Goal: Task Accomplishment & Management: Manage account settings

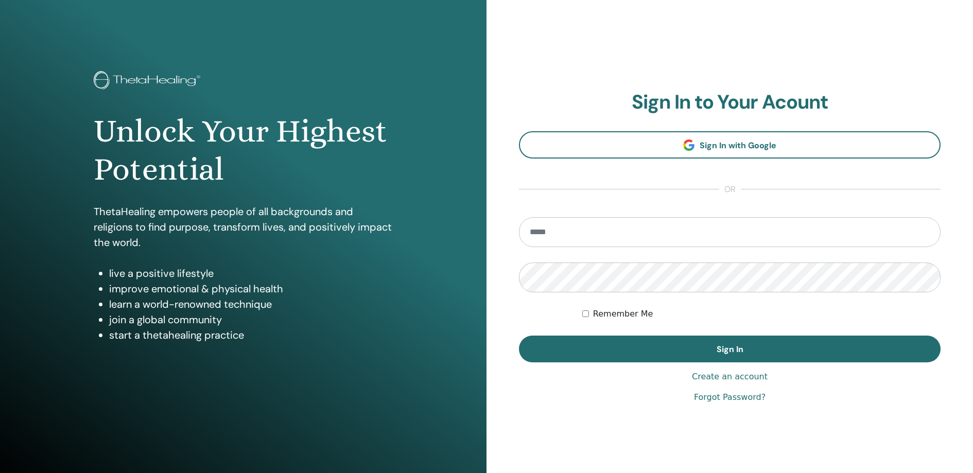
type input "**********"
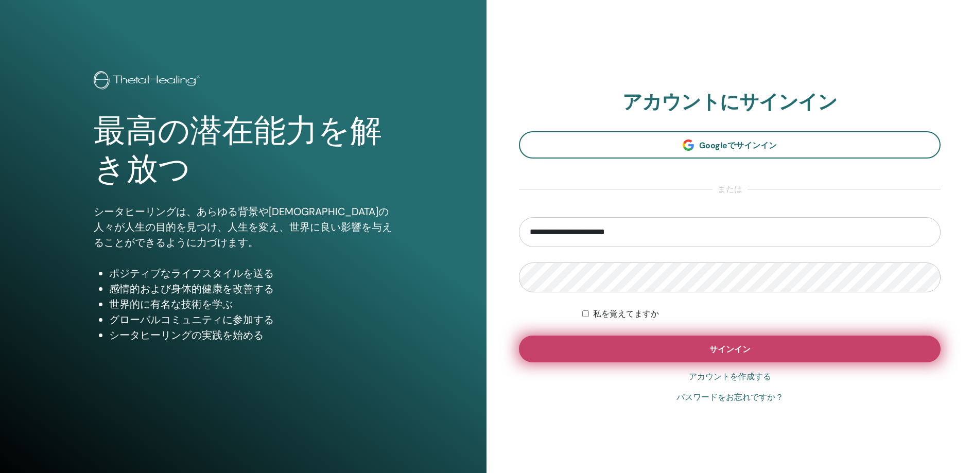
click at [649, 347] on button "サインイン" at bounding box center [730, 349] width 422 height 27
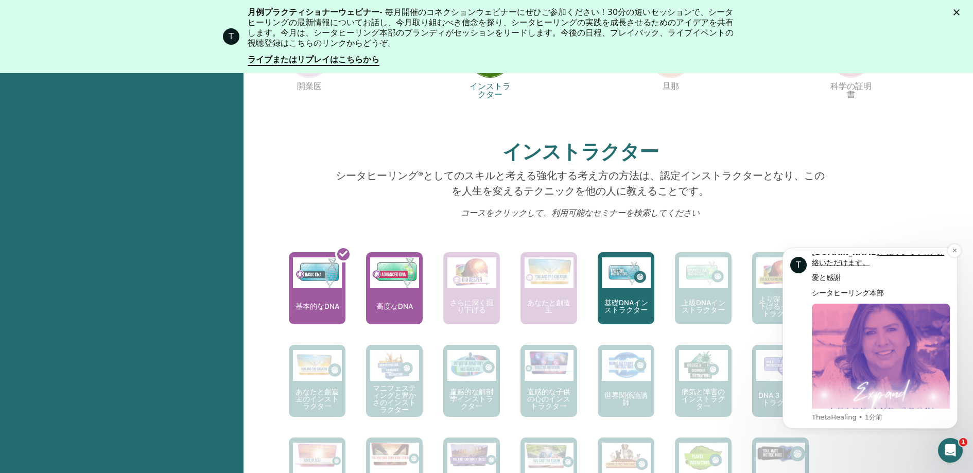
scroll to position [474, 0]
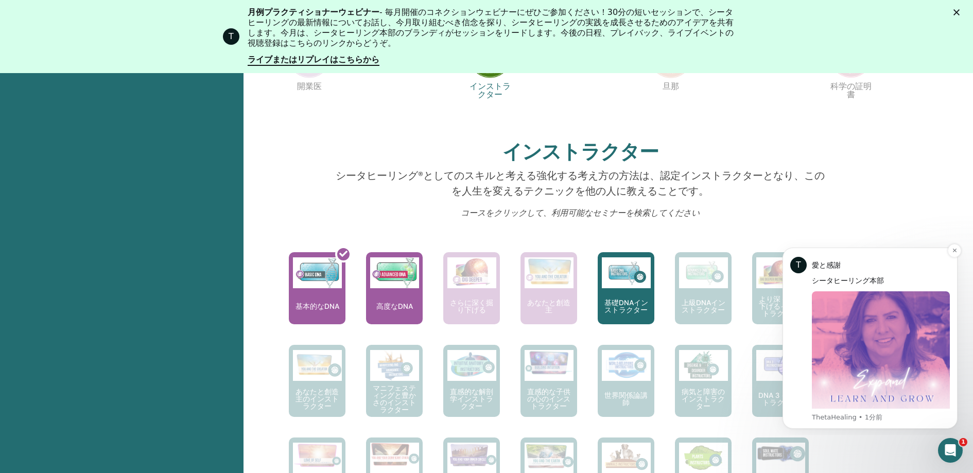
click at [915, 313] on img "メッセージの内容" at bounding box center [881, 360] width 138 height 138
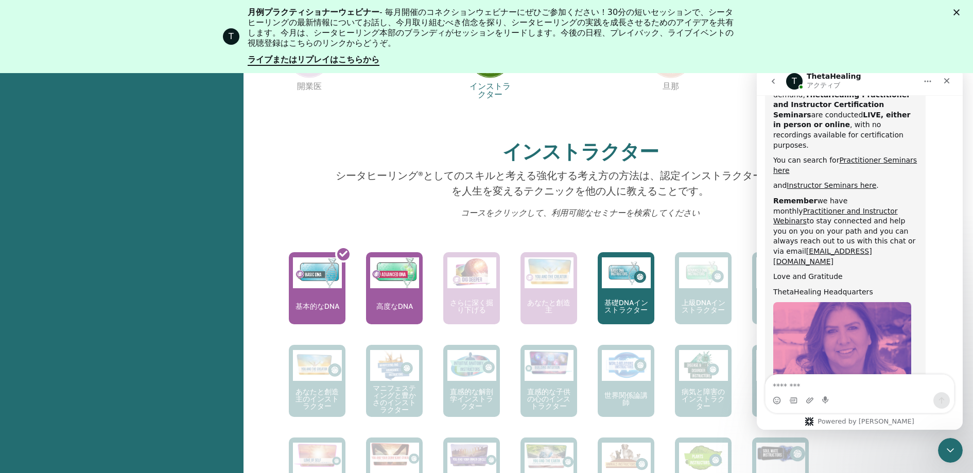
scroll to position [530, 0]
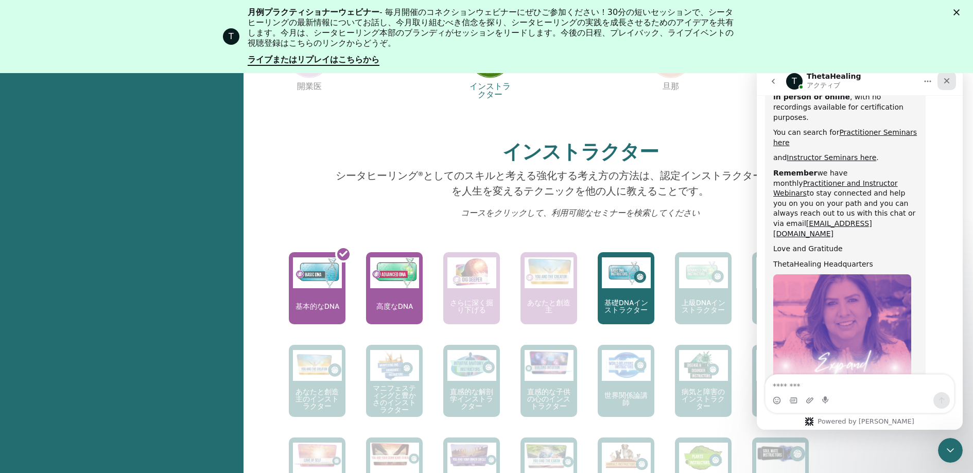
click at [949, 79] on icon "クローズ" at bounding box center [947, 81] width 8 height 8
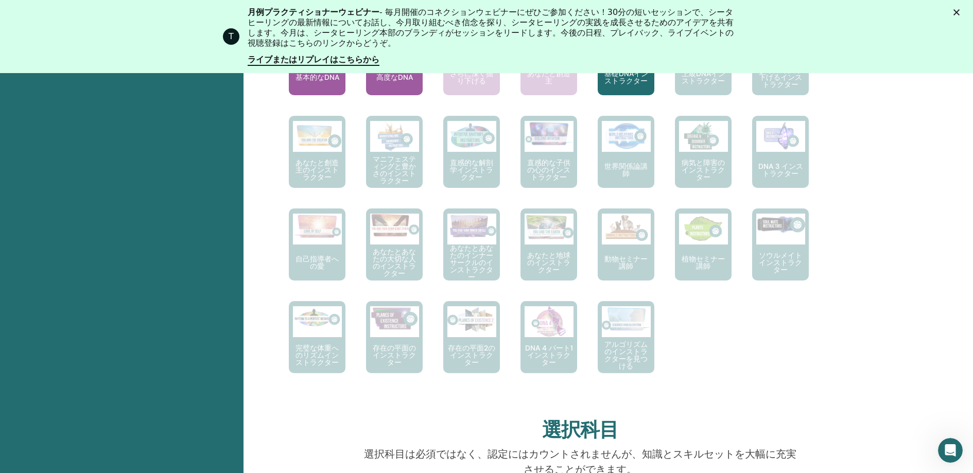
scroll to position [390, 0]
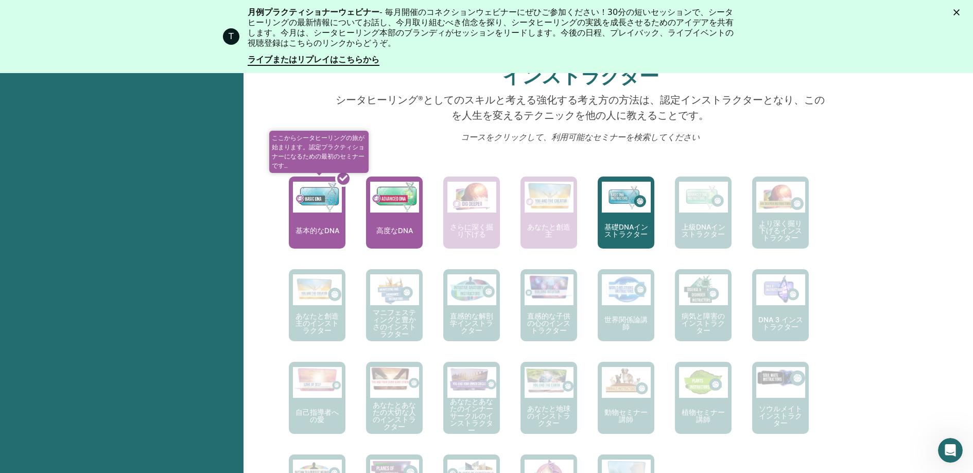
click at [328, 216] on div at bounding box center [323, 216] width 57 height 93
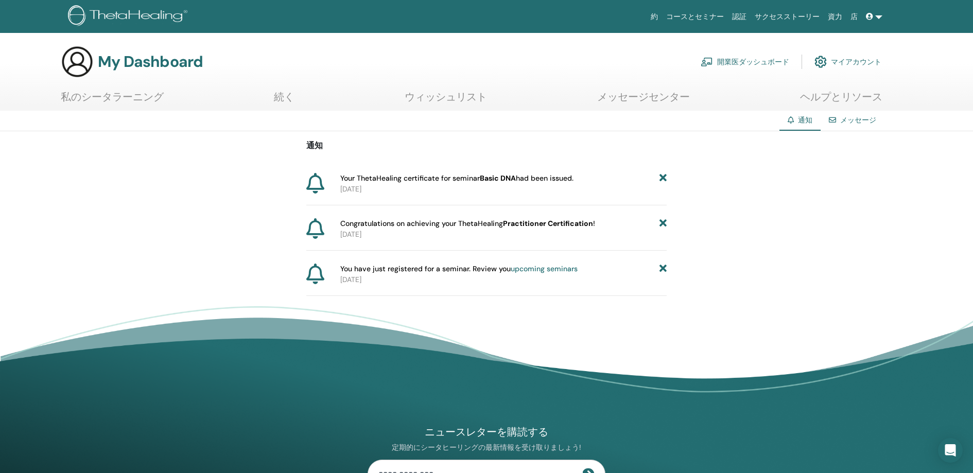
click at [532, 178] on span "Your ThetaHealing certificate for seminar Basic DNA had been issued." at bounding box center [456, 178] width 233 height 11
click at [371, 189] on p "2025-09-23" at bounding box center [503, 189] width 327 height 11
click at [358, 228] on span "Congratulations on achieving your ThetaHealing Practitioner Certification !" at bounding box center [467, 223] width 255 height 11
click at [358, 264] on span "You have just registered for a seminar. Review you upcoming seminars" at bounding box center [458, 269] width 237 height 11
click at [358, 270] on span "You have just registered for a seminar. Review you upcoming seminars" at bounding box center [458, 269] width 237 height 11
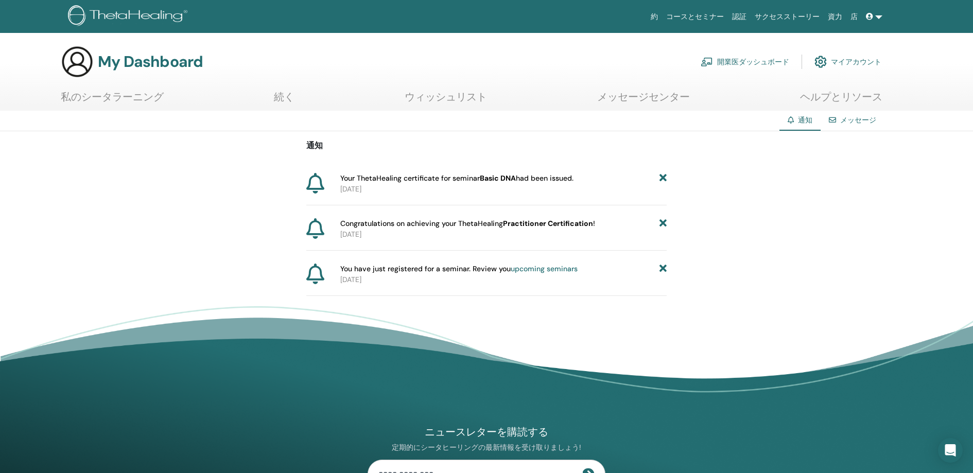
click at [449, 87] on section "My Dashboard 開業医ダッシュボード マイアカウント 私のシータラーニング 続く" at bounding box center [486, 77] width 973 height 65
click at [436, 99] on link "ウィッシュリスト" at bounding box center [446, 101] width 82 height 20
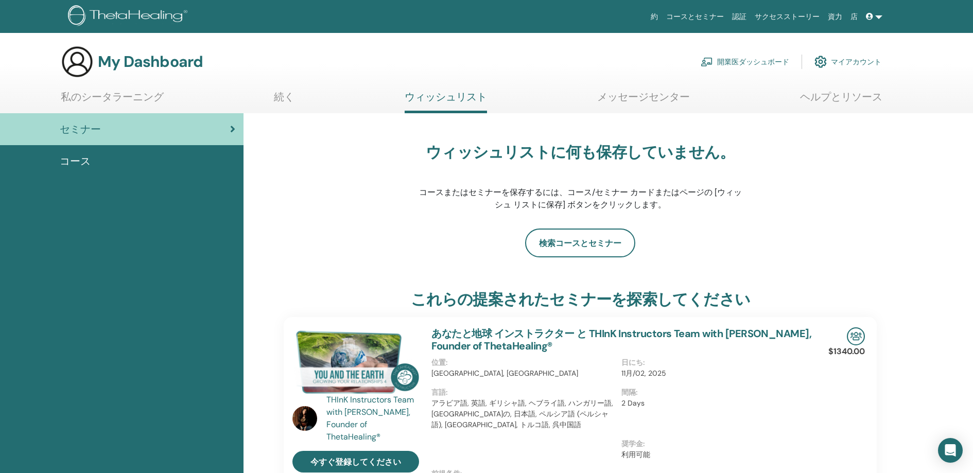
click at [283, 97] on link "続く" at bounding box center [284, 101] width 21 height 20
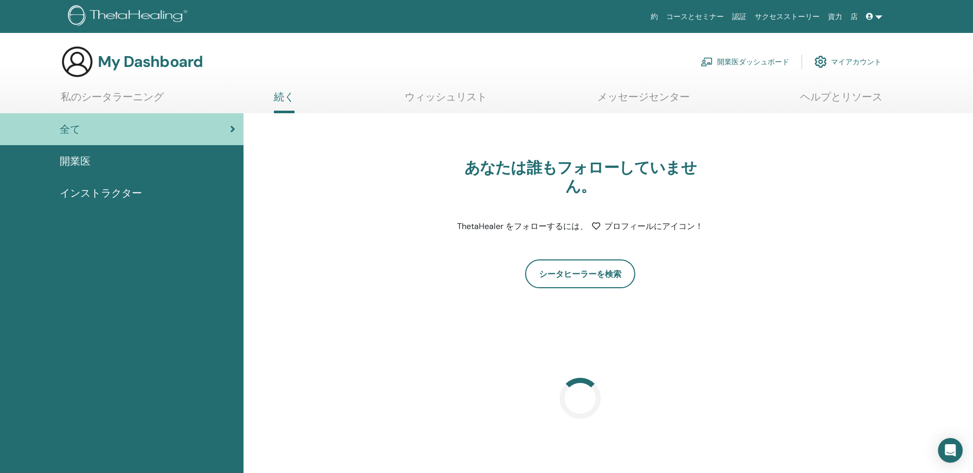
click at [677, 95] on link "メッセージセンター" at bounding box center [643, 101] width 93 height 20
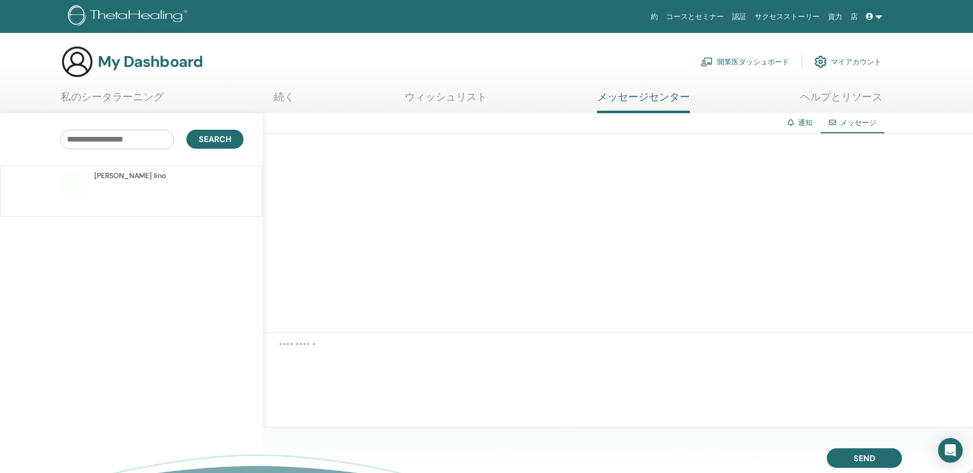
click at [670, 96] on link "メッセージセンター" at bounding box center [643, 102] width 93 height 23
click at [830, 100] on link "ヘルプとリソース" at bounding box center [841, 101] width 82 height 20
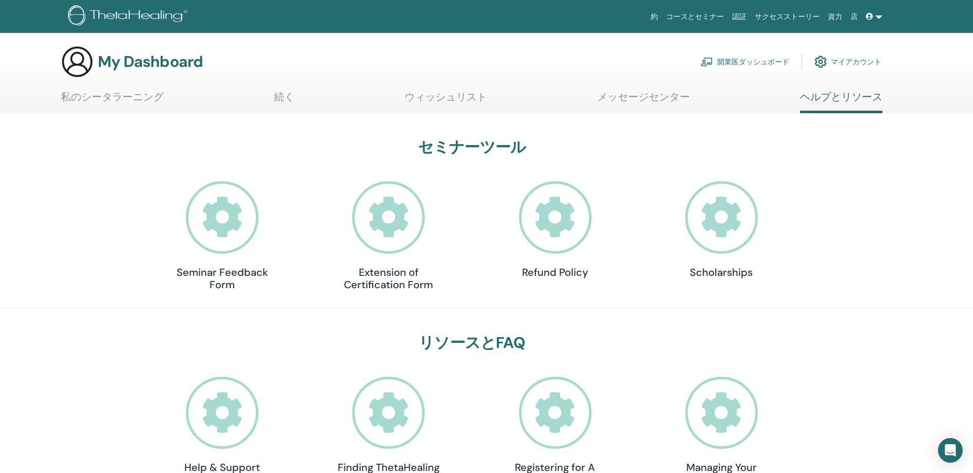
drag, startPoint x: 830, startPoint y: 99, endPoint x: 793, endPoint y: 99, distance: 37.1
click at [830, 99] on link "ヘルプとリソース" at bounding box center [841, 102] width 82 height 23
click at [639, 93] on link "メッセージセンター" at bounding box center [643, 101] width 93 height 20
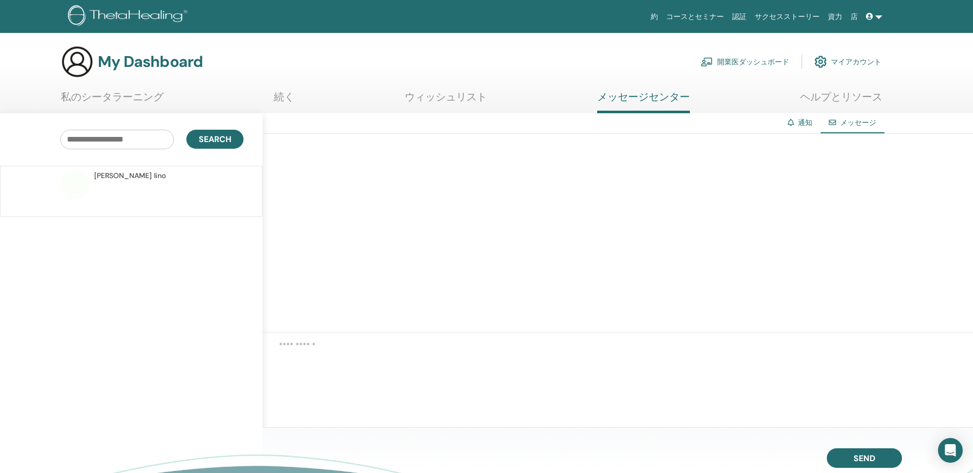
click at [112, 177] on span "Miyuki Iino" at bounding box center [130, 175] width 72 height 11
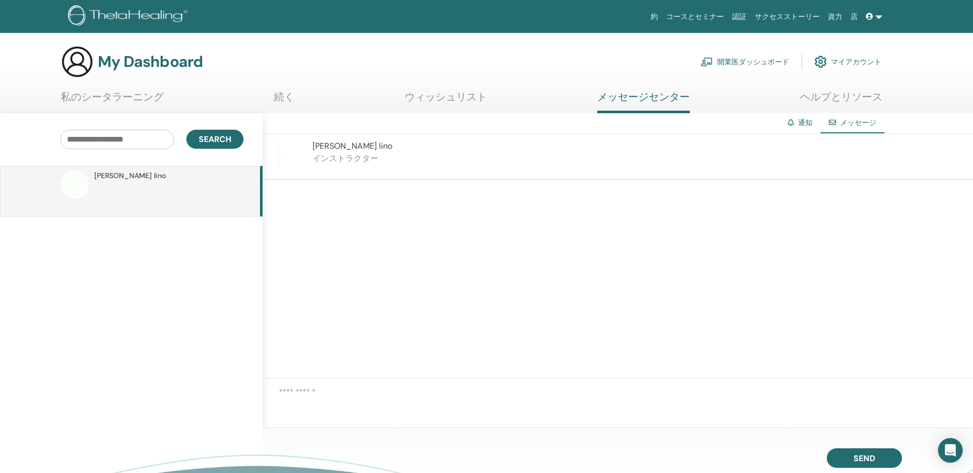
click at [141, 61] on h3 "My Dashboard" at bounding box center [150, 62] width 105 height 19
click at [151, 16] on img at bounding box center [129, 16] width 123 height 23
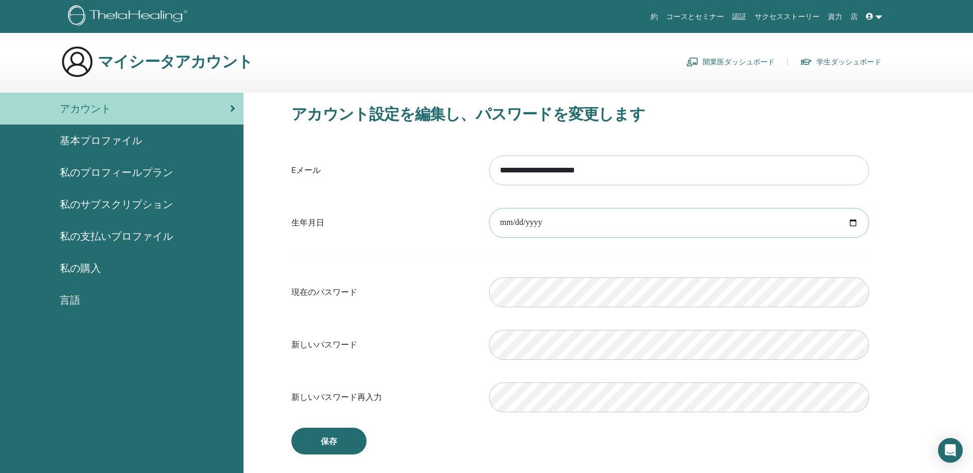
click at [855, 224] on div "Please provide a valid date" at bounding box center [680, 223] width 396 height 44
drag, startPoint x: 648, startPoint y: 230, endPoint x: 640, endPoint y: 228, distance: 8.5
click at [640, 228] on input "date" at bounding box center [679, 223] width 380 height 30
click at [598, 220] on input "date" at bounding box center [679, 223] width 380 height 30
click at [860, 222] on input "date" at bounding box center [679, 223] width 380 height 30
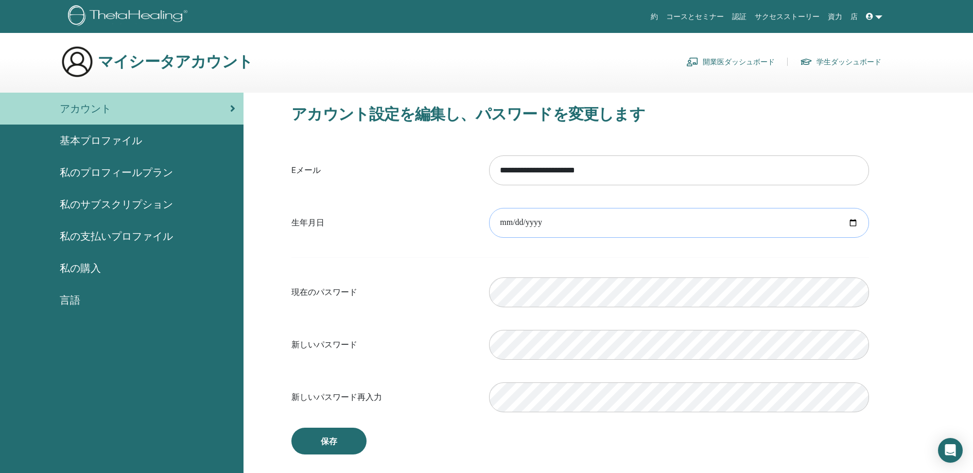
click at [858, 223] on input "date" at bounding box center [679, 223] width 380 height 30
click at [799, 225] on input "date" at bounding box center [679, 223] width 380 height 30
click at [858, 224] on input "date" at bounding box center [679, 223] width 380 height 30
type input "**********"
click at [611, 253] on form "**********" at bounding box center [580, 283] width 578 height 271
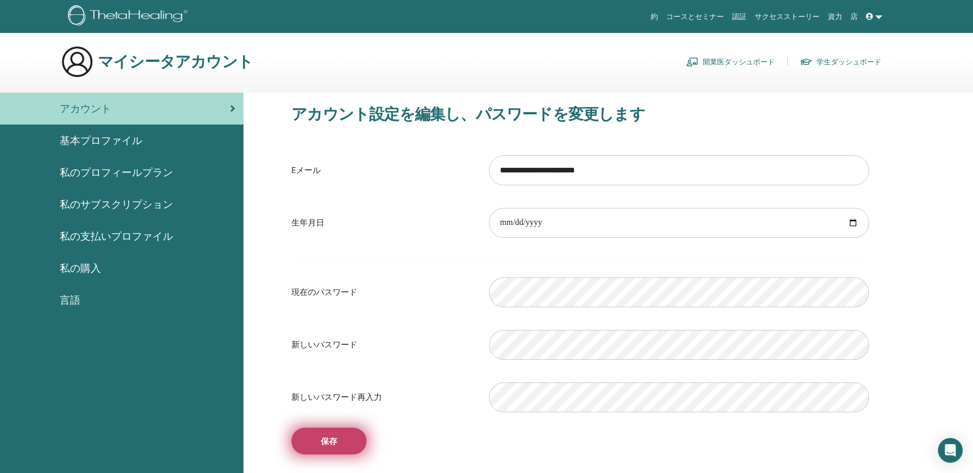
click at [337, 445] on span "保存" at bounding box center [329, 441] width 16 height 11
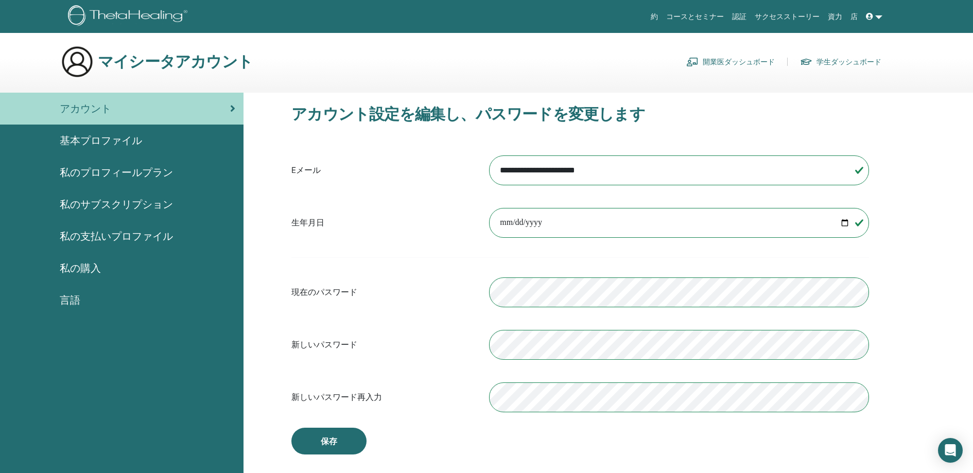
click at [484, 298] on div at bounding box center [680, 292] width 396 height 44
click at [101, 142] on span "基本プロファイル" at bounding box center [101, 140] width 82 height 15
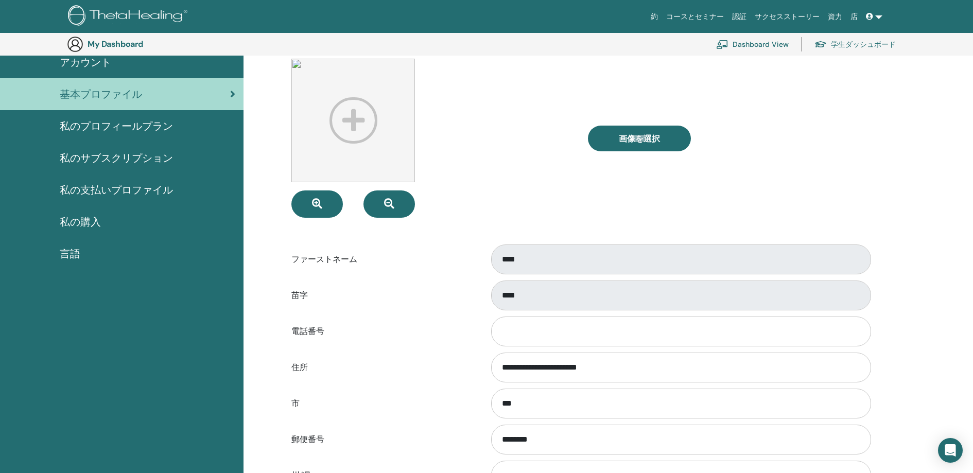
scroll to position [192, 0]
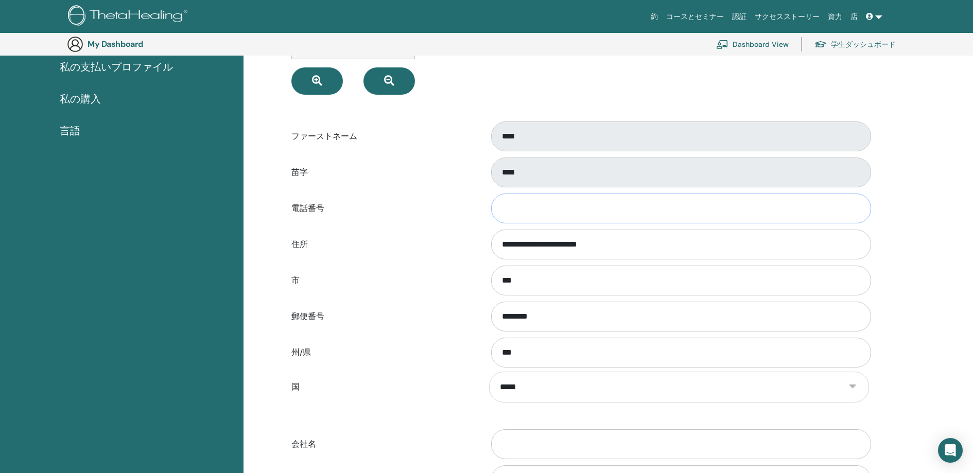
click at [517, 211] on input "電話番号" at bounding box center [681, 209] width 380 height 30
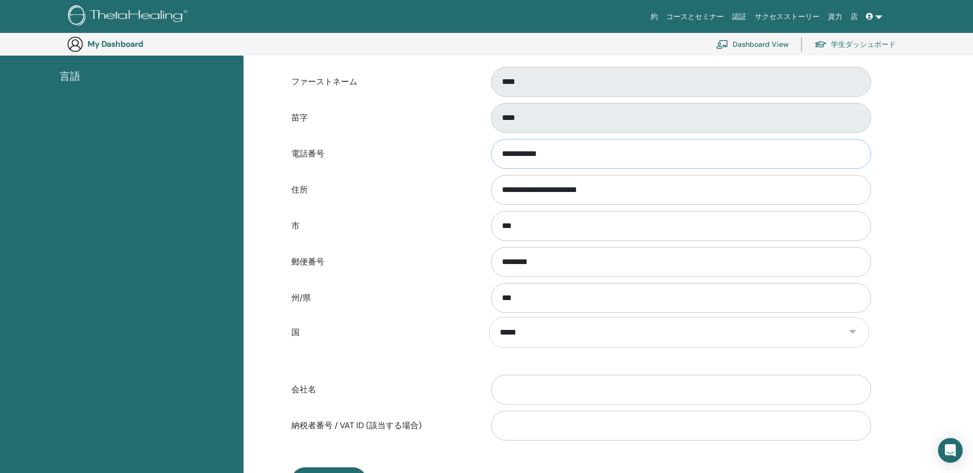
scroll to position [419, 0]
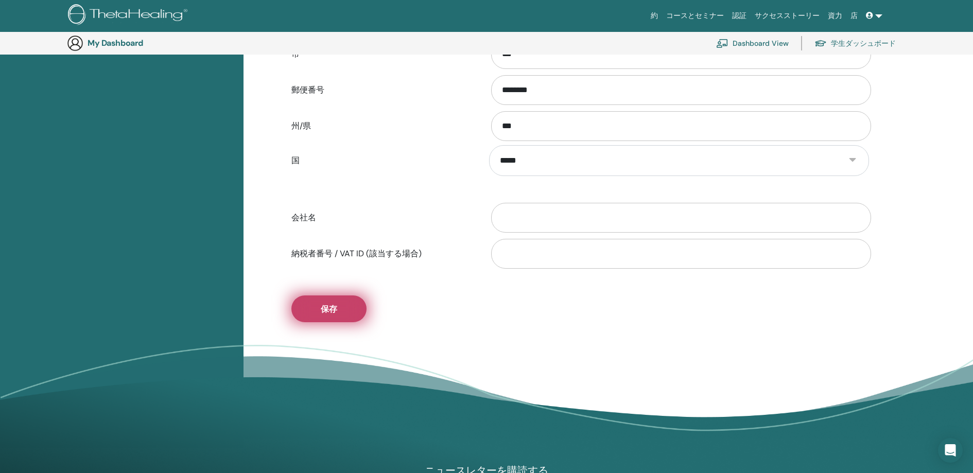
type input "**********"
click at [337, 311] on span "保存" at bounding box center [329, 309] width 16 height 11
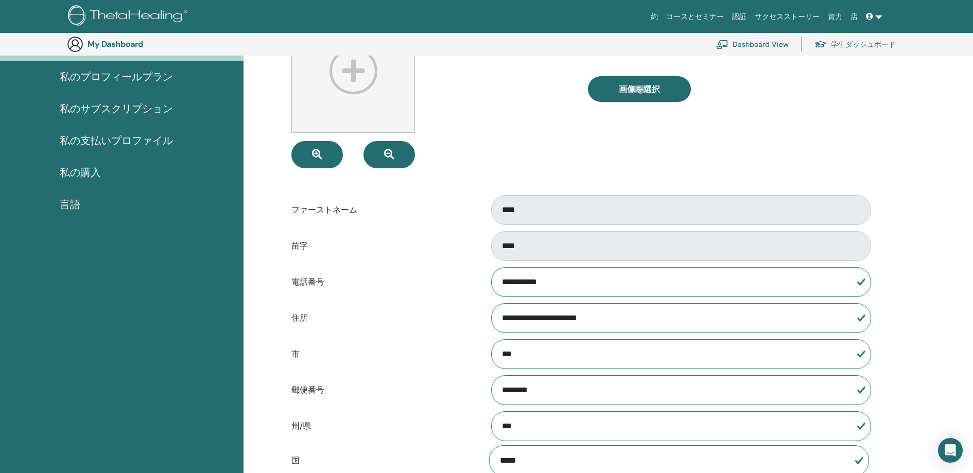
scroll to position [93, 0]
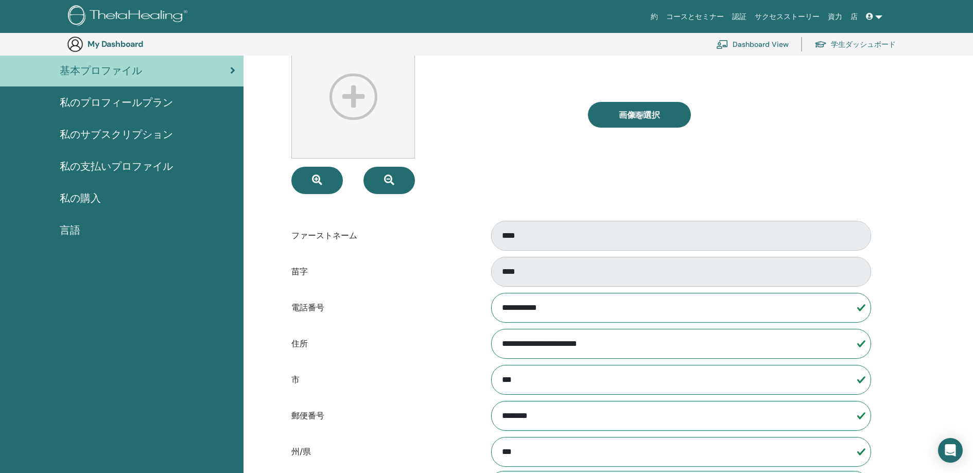
click at [134, 104] on span "私のプロフィールプラン" at bounding box center [116, 102] width 113 height 15
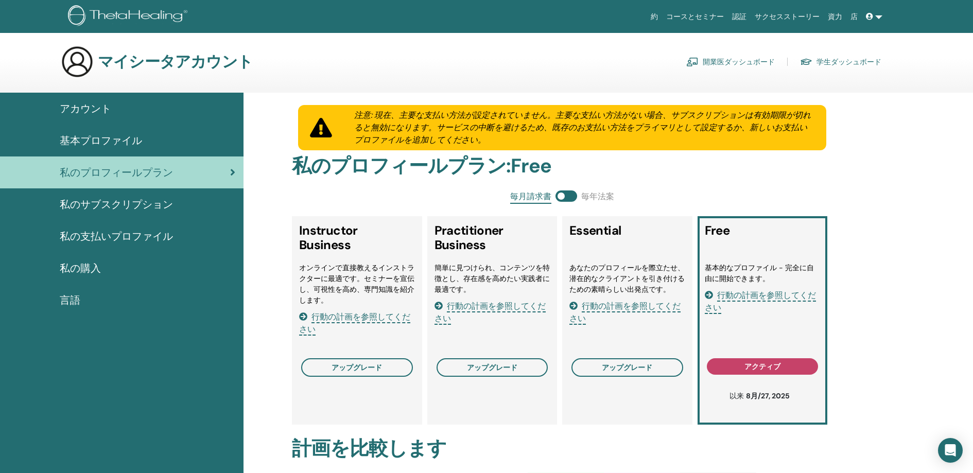
click at [108, 140] on span "基本プロファイル" at bounding box center [101, 140] width 82 height 15
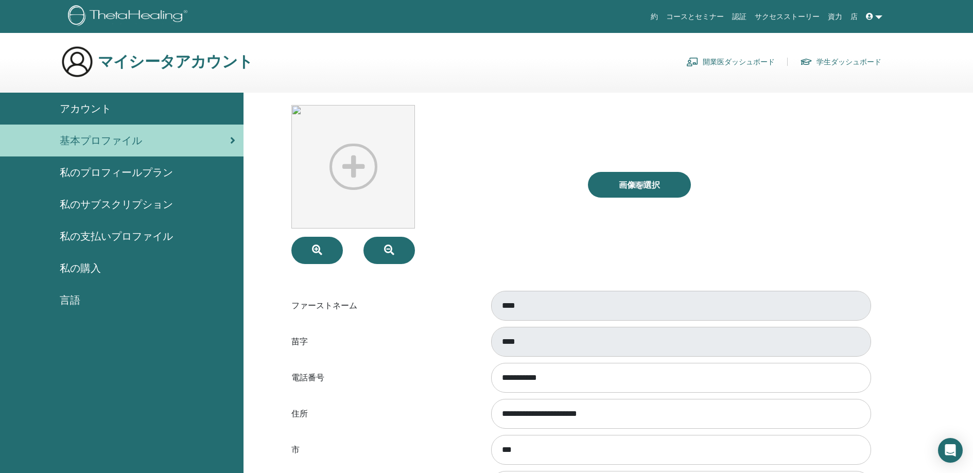
click at [119, 110] on div "アカウント" at bounding box center [121, 108] width 227 height 15
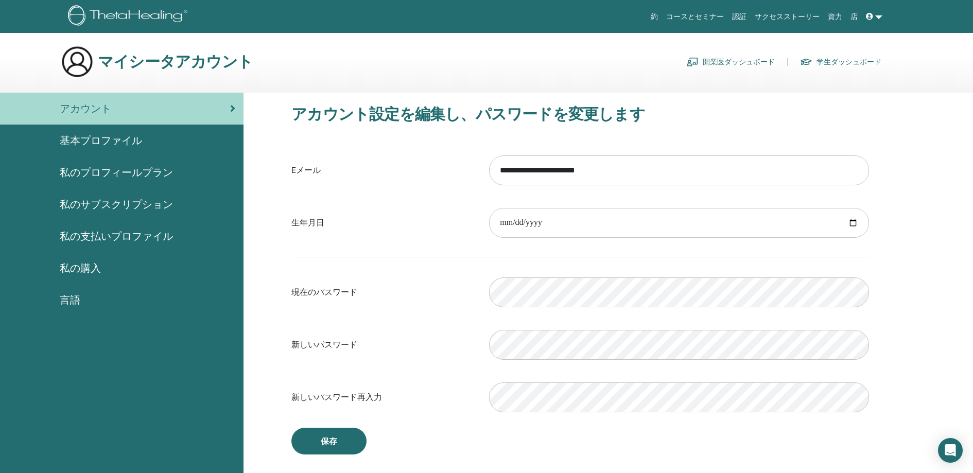
click at [449, 276] on div "現在のパスワード Please enter a valid password" at bounding box center [580, 292] width 593 height 44
click at [333, 448] on button "保存" at bounding box center [328, 441] width 75 height 27
click at [486, 298] on div at bounding box center [680, 292] width 396 height 44
click at [440, 296] on label "現在のパスワード" at bounding box center [383, 293] width 198 height 20
click at [737, 15] on link "認証" at bounding box center [739, 16] width 23 height 19
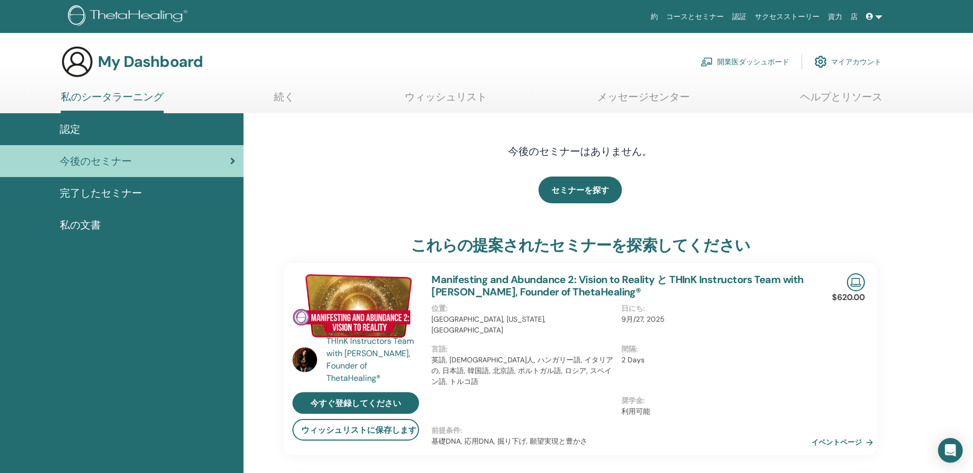
click at [283, 100] on link "続く" at bounding box center [284, 101] width 21 height 20
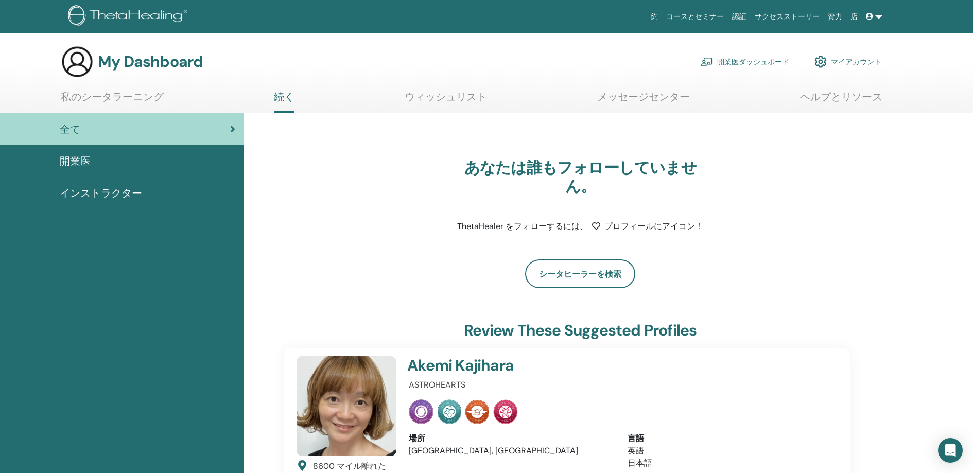
click at [847, 61] on link "マイアカウント" at bounding box center [848, 61] width 67 height 23
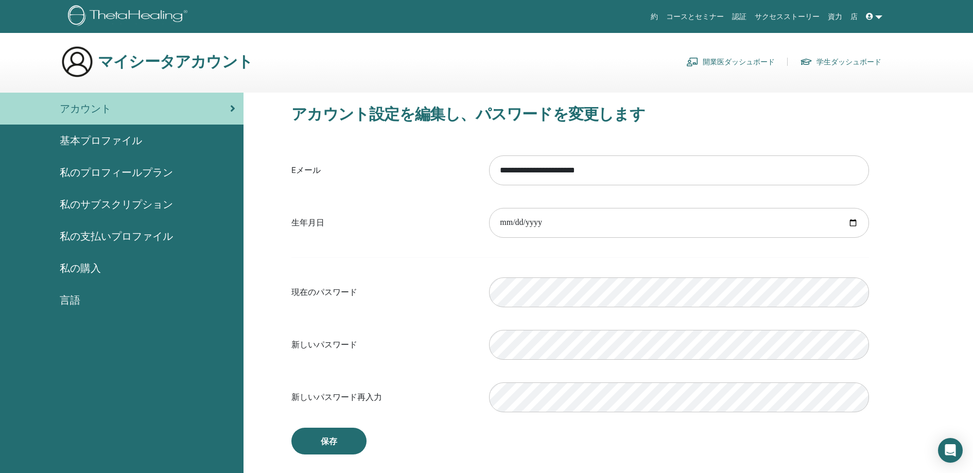
click at [688, 15] on link "コースとセミナー" at bounding box center [695, 16] width 66 height 19
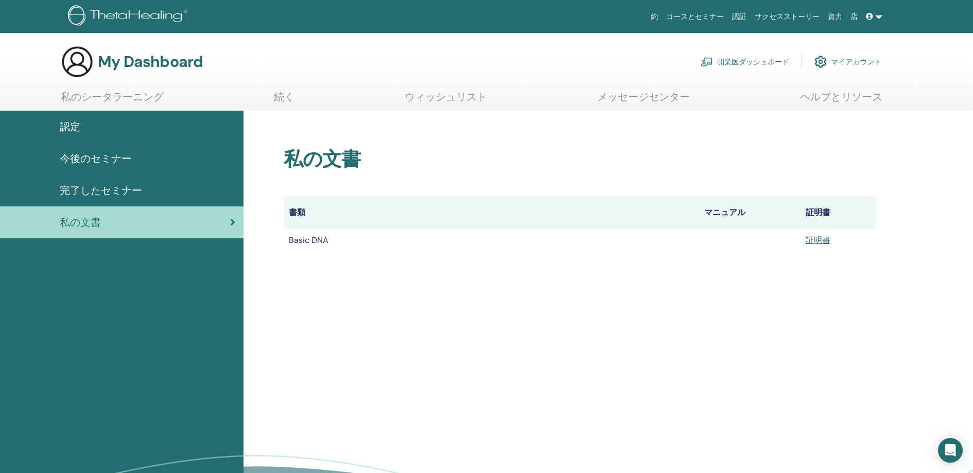
click at [95, 95] on link "私のシータラーニング" at bounding box center [112, 101] width 103 height 20
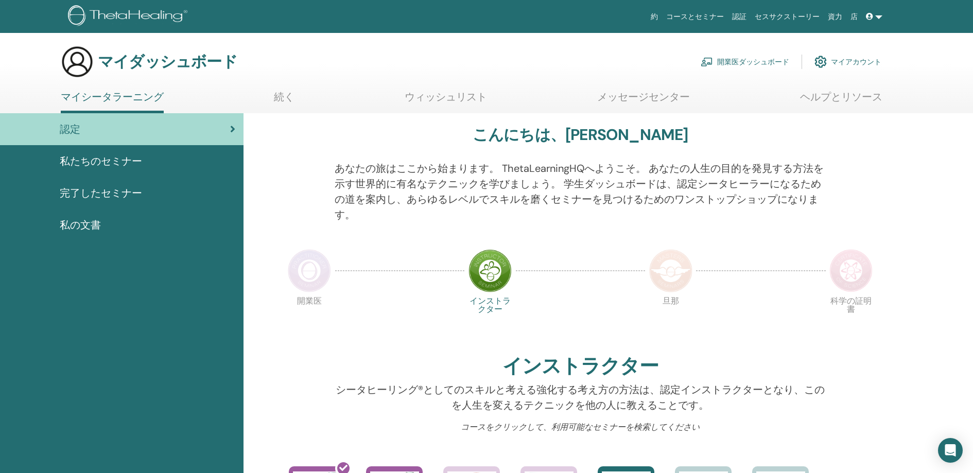
click at [65, 226] on font "私の文書" at bounding box center [80, 224] width 41 height 13
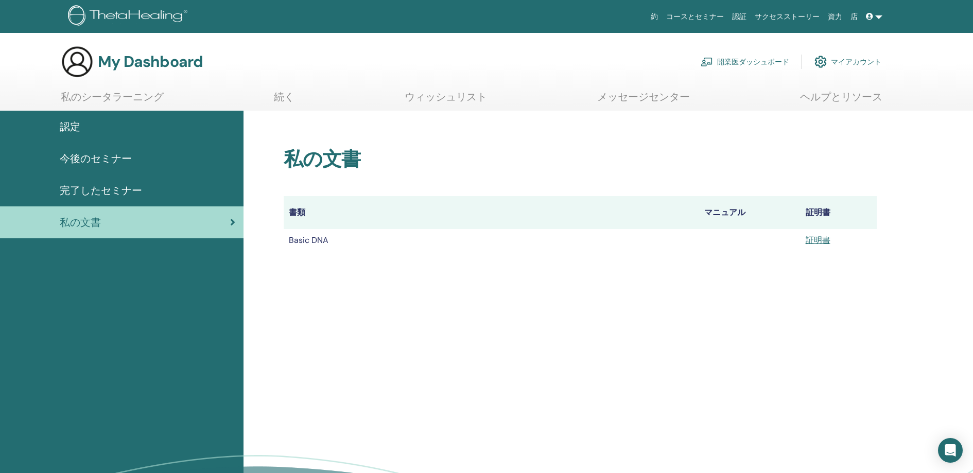
click at [79, 190] on span "完了したセミナー" at bounding box center [101, 190] width 82 height 15
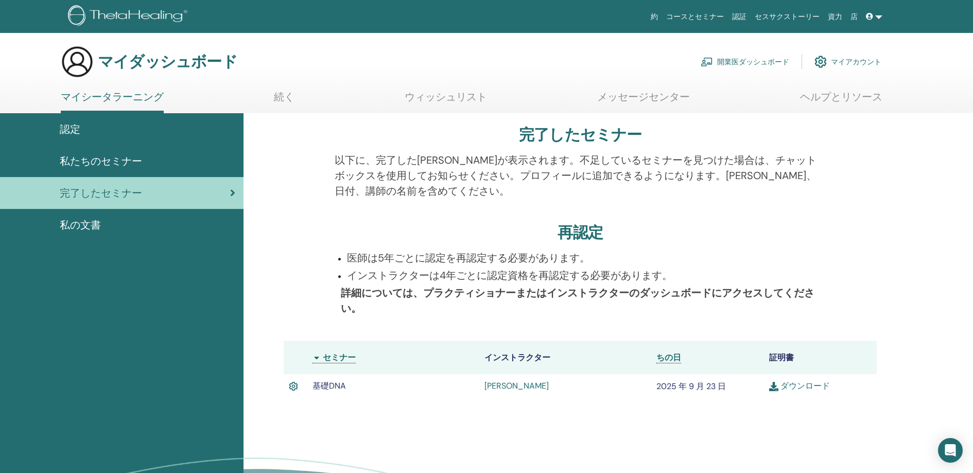
click at [81, 225] on font "私の文書" at bounding box center [80, 224] width 41 height 13
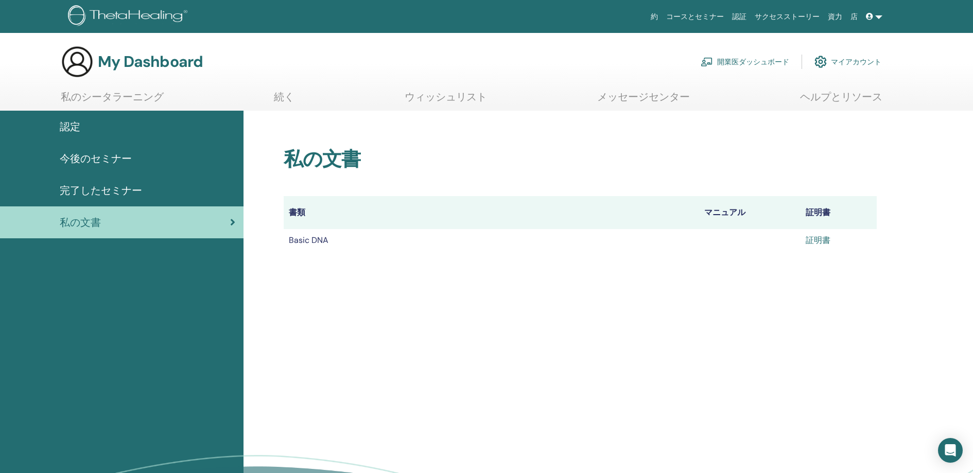
click at [820, 242] on link "証明書" at bounding box center [818, 240] width 25 height 11
